Goal: Book appointment/travel/reservation

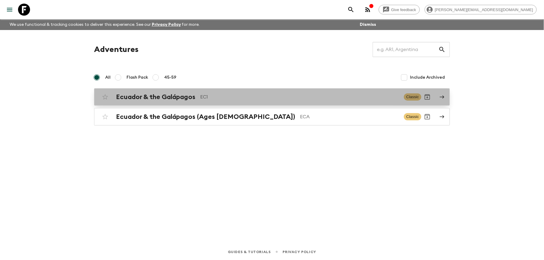
click at [181, 100] on h2 "Ecuador & the Galápagos" at bounding box center [155, 97] width 79 height 8
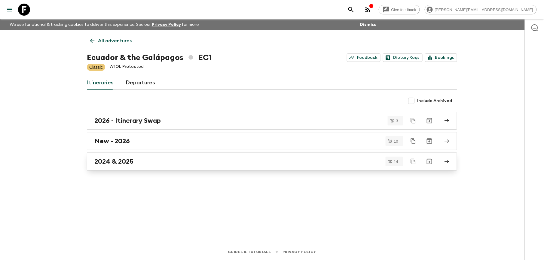
click at [115, 160] on h2 "2024 & 2025" at bounding box center [113, 162] width 39 height 8
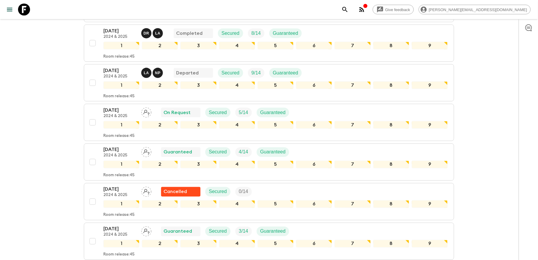
scroll to position [281, 0]
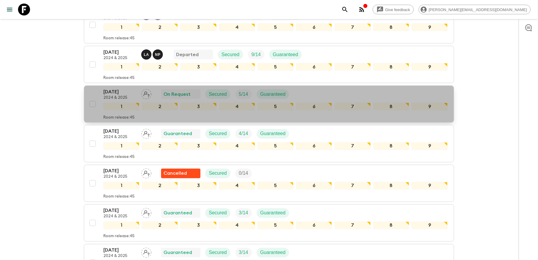
click at [122, 92] on p "[DATE]" at bounding box center [119, 91] width 33 height 7
